Goal: Information Seeking & Learning: Learn about a topic

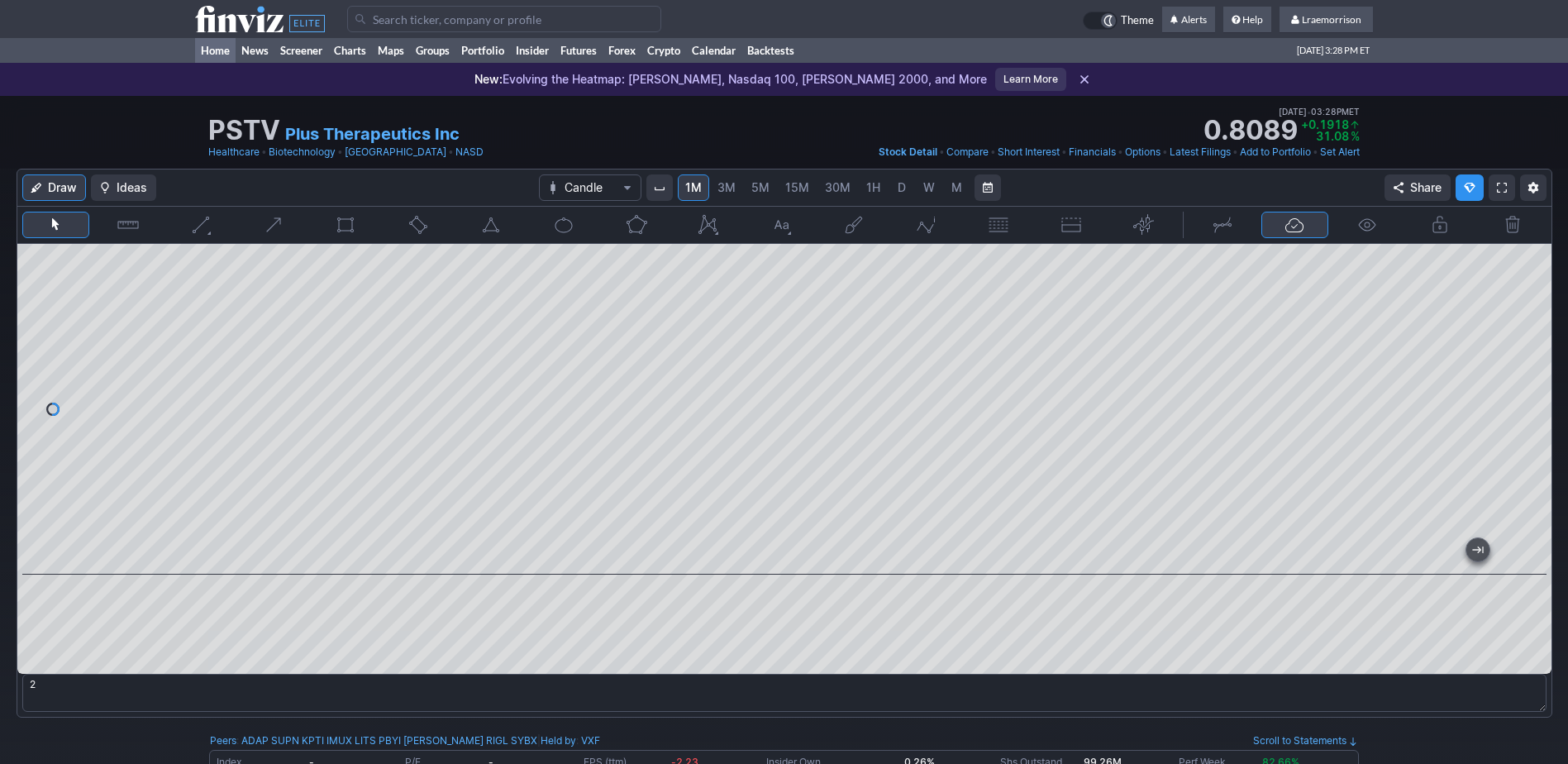
click at [225, 55] on link "Home" at bounding box center [215, 50] width 40 height 25
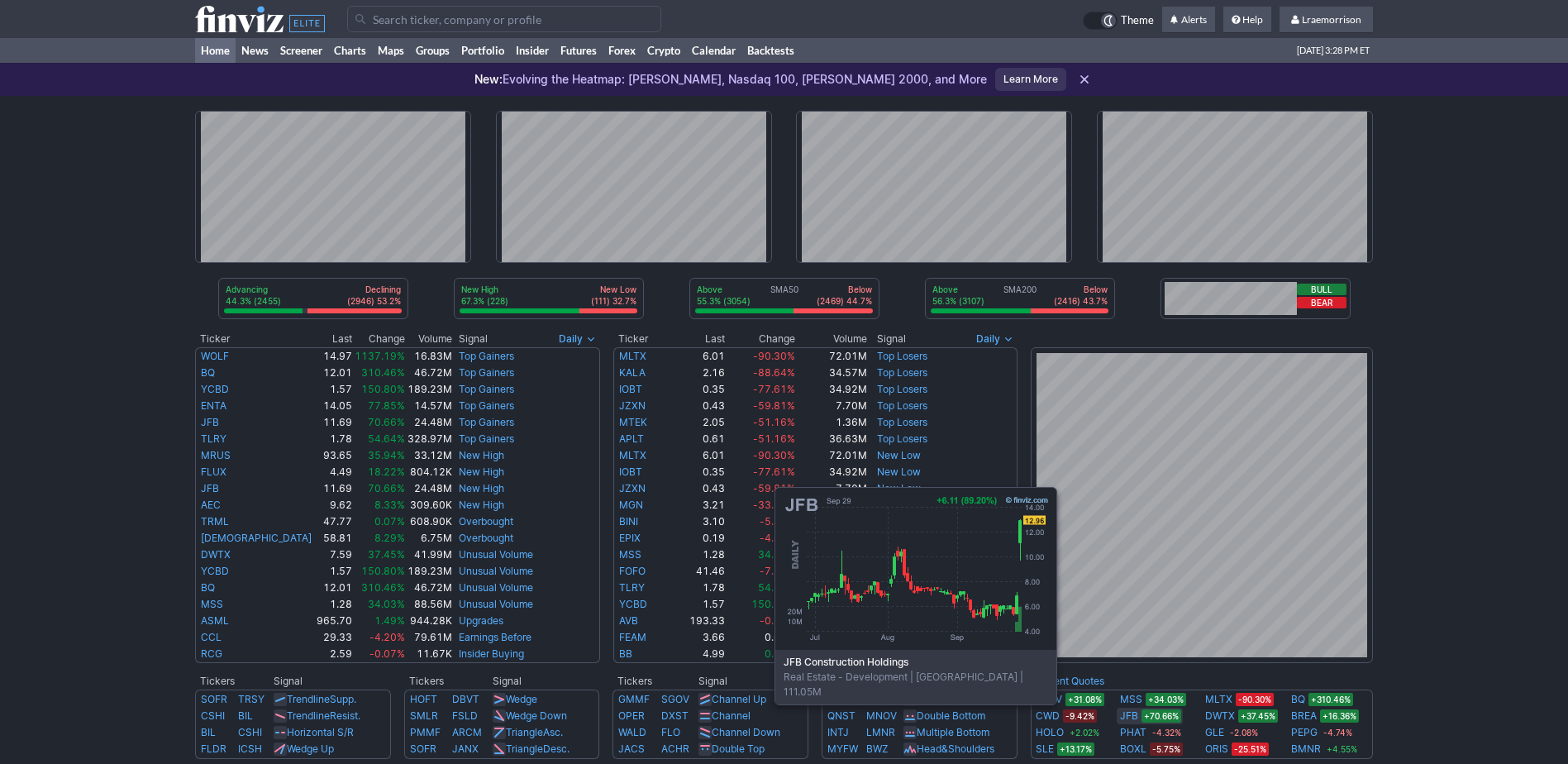
click at [1130, 714] on link "JFB" at bounding box center [1130, 716] width 18 height 16
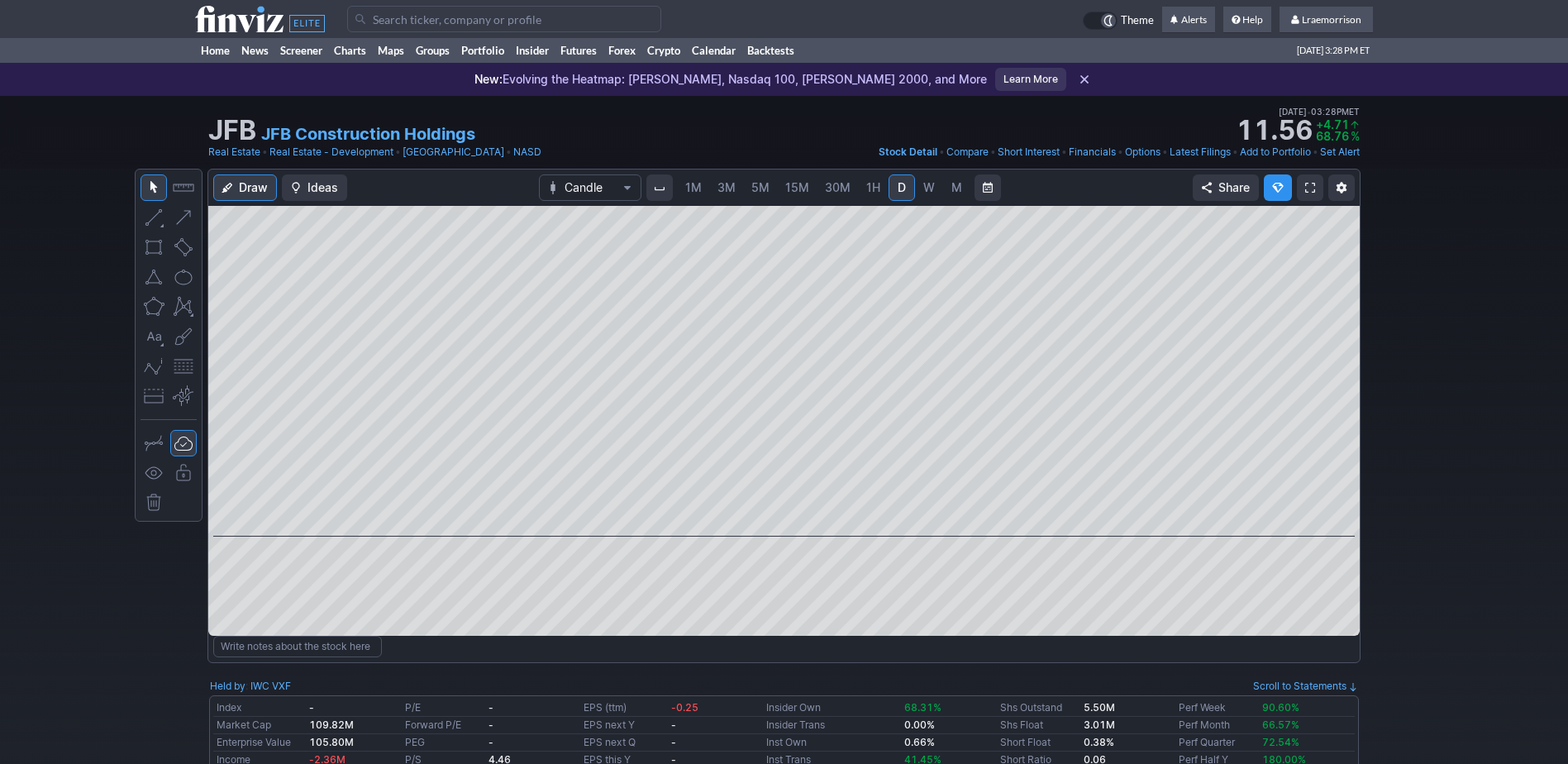
click at [697, 191] on span "1M" at bounding box center [694, 187] width 16 height 14
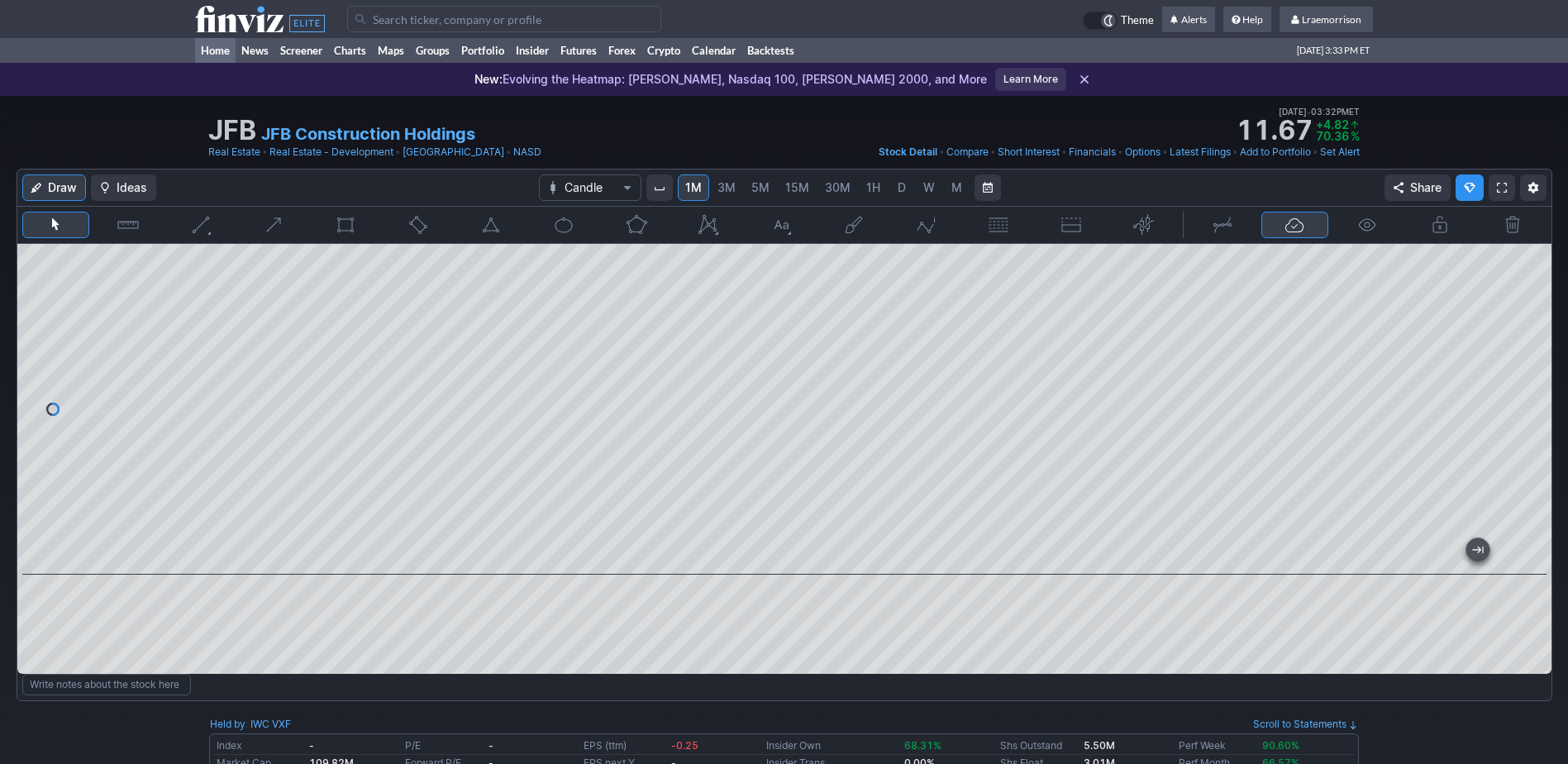
click at [212, 54] on link "Home" at bounding box center [215, 50] width 40 height 25
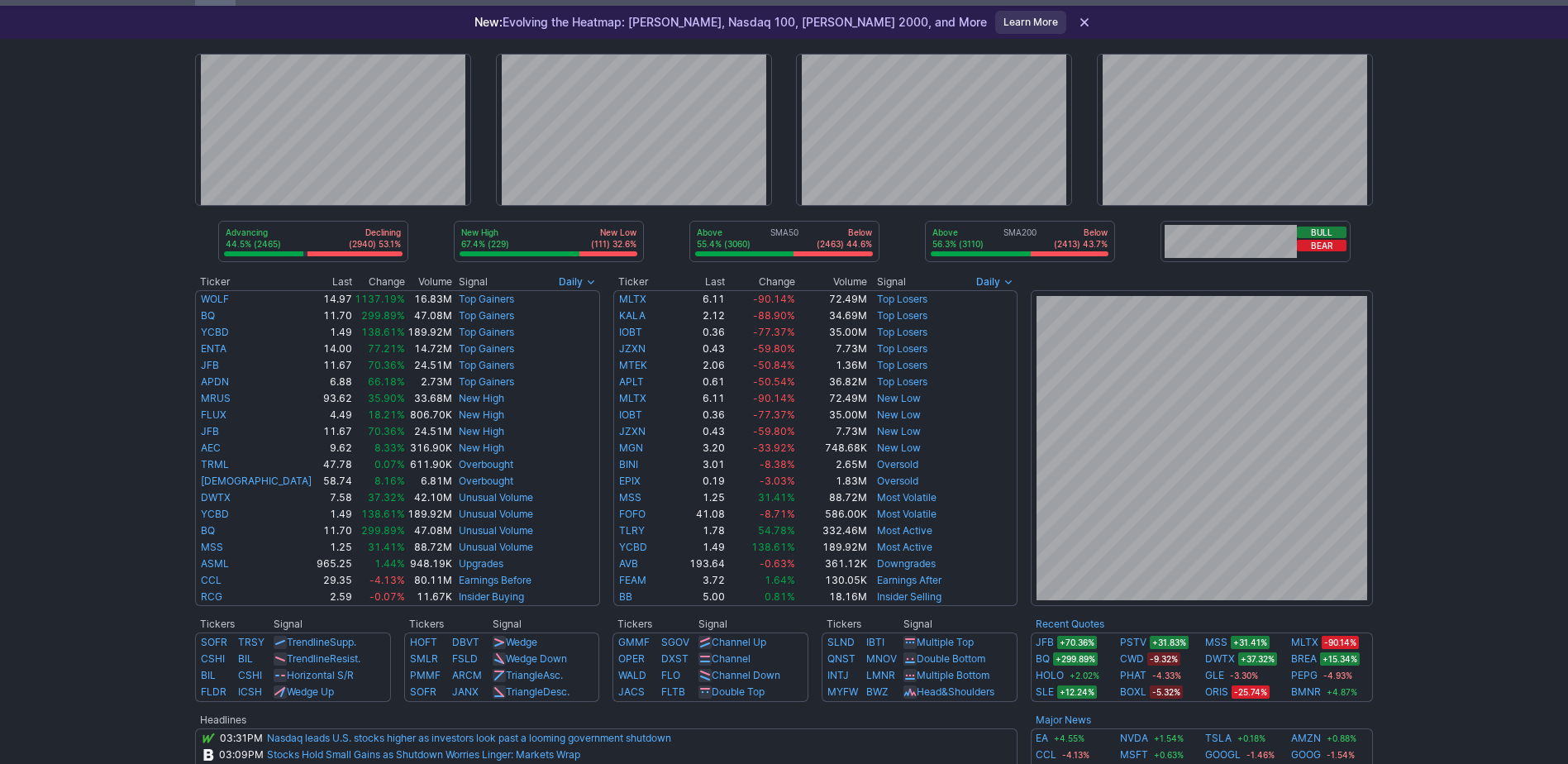
scroll to position [83, 0]
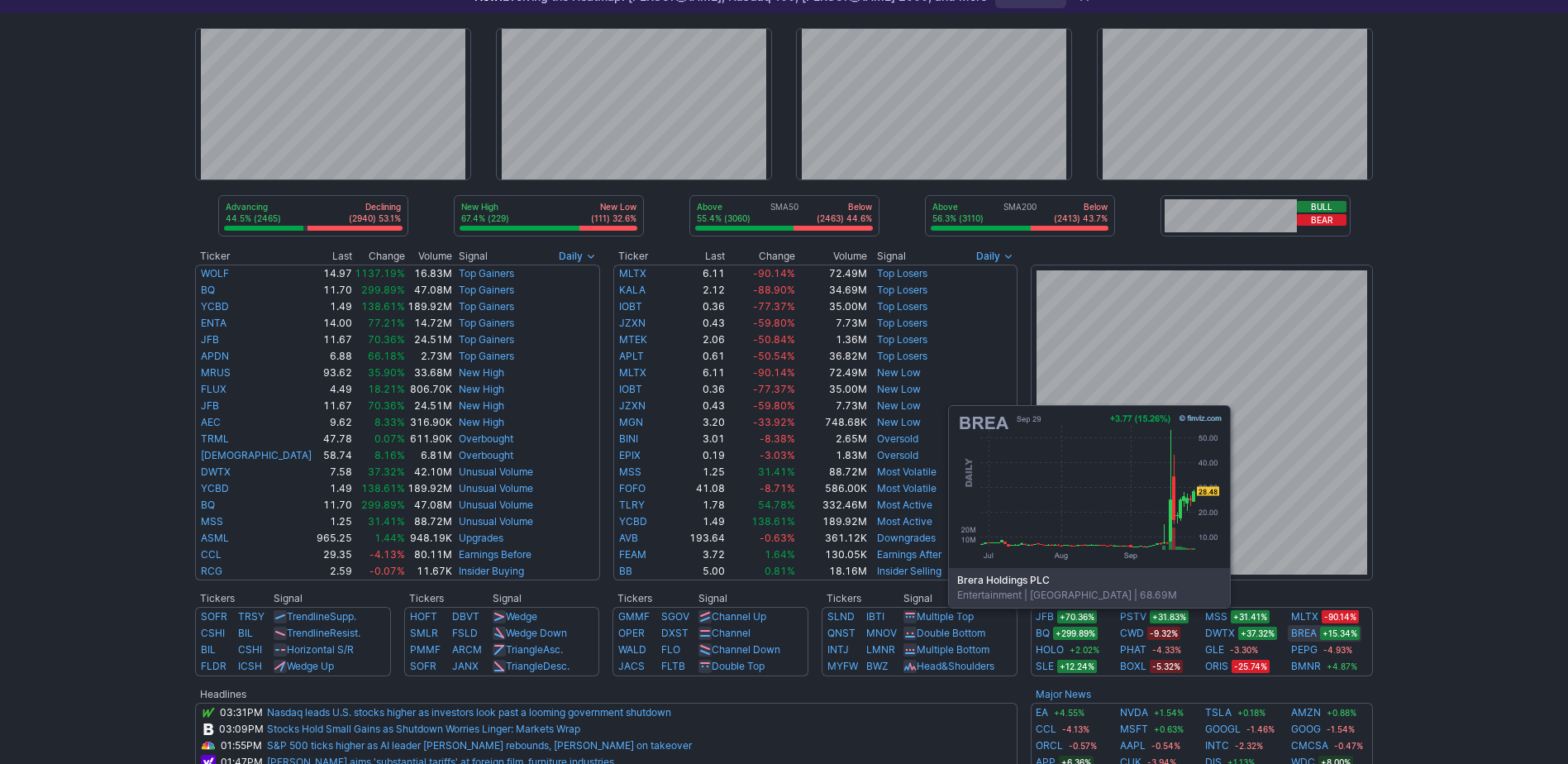
click at [1303, 633] on link "BREA" at bounding box center [1304, 633] width 26 height 16
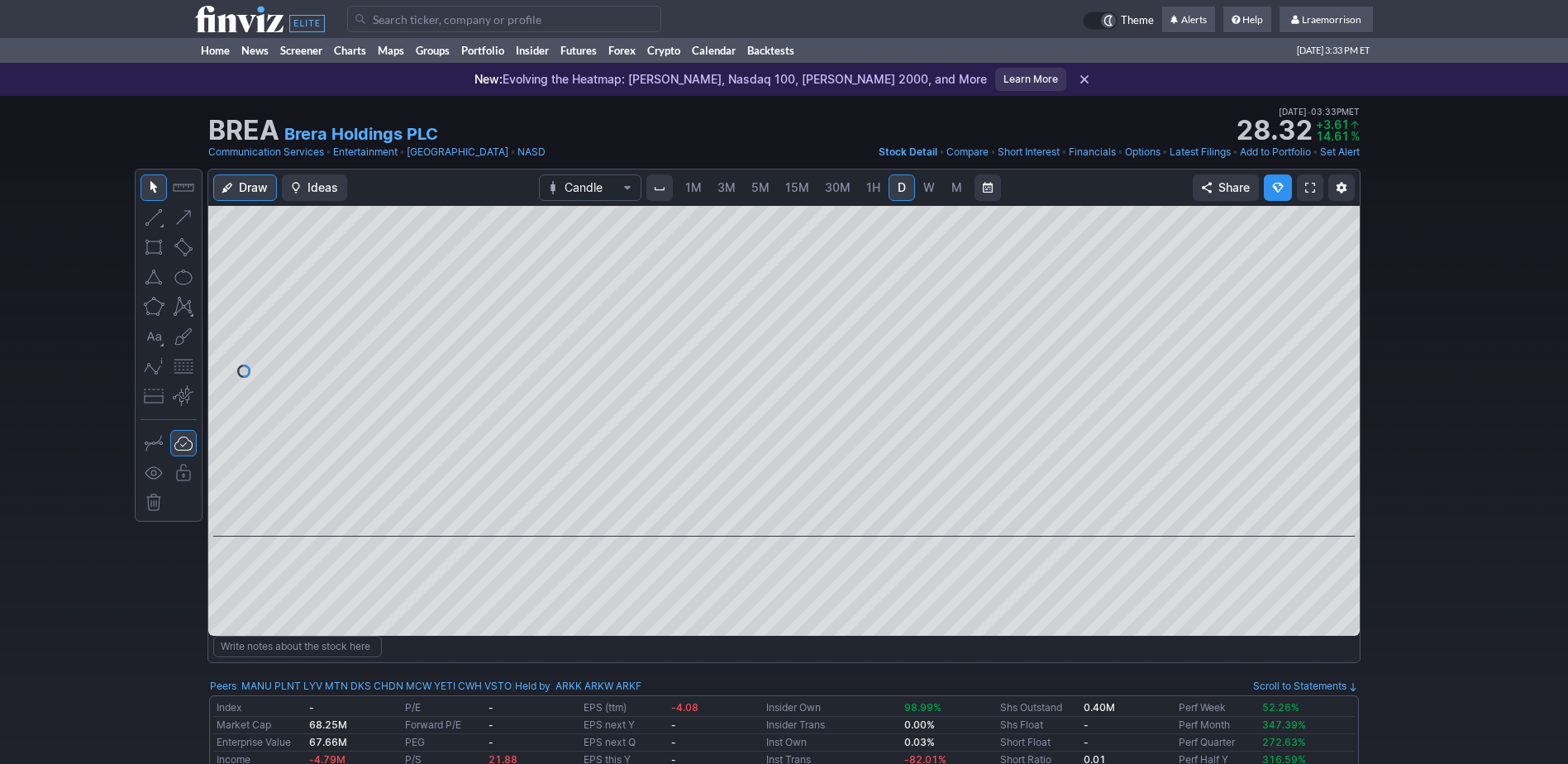
click at [687, 193] on span "1M" at bounding box center [694, 187] width 16 height 14
